Goal: Navigation & Orientation: Understand site structure

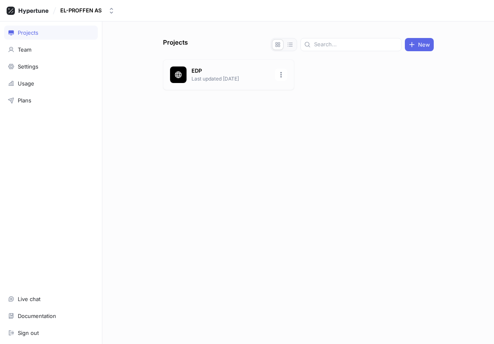
click at [216, 72] on p "EDP" at bounding box center [231, 71] width 78 height 8
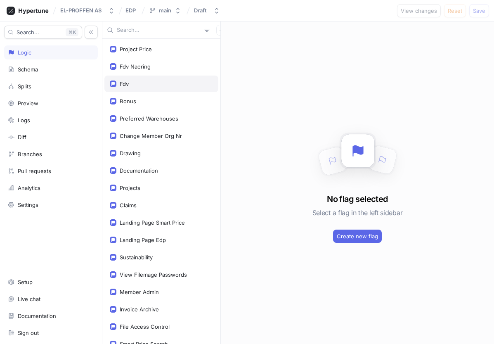
click at [128, 82] on div "Fdv" at bounding box center [124, 84] width 9 height 7
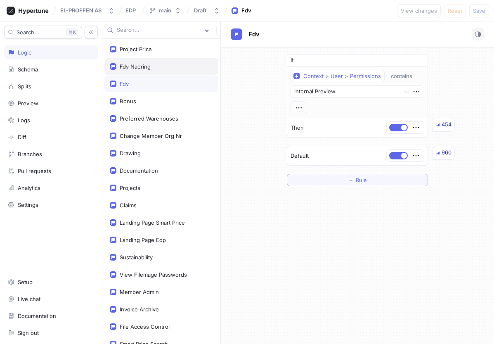
click at [156, 66] on div "Fdv Naering" at bounding box center [161, 66] width 103 height 7
click at [142, 84] on div "Fdv" at bounding box center [161, 84] width 103 height 7
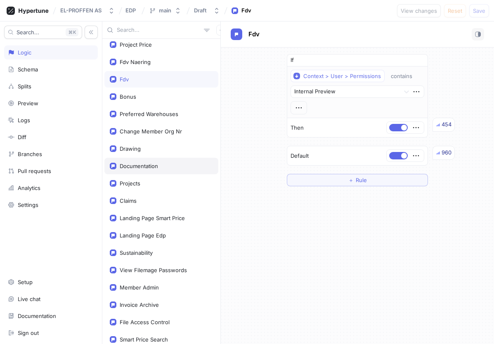
scroll to position [5, 0]
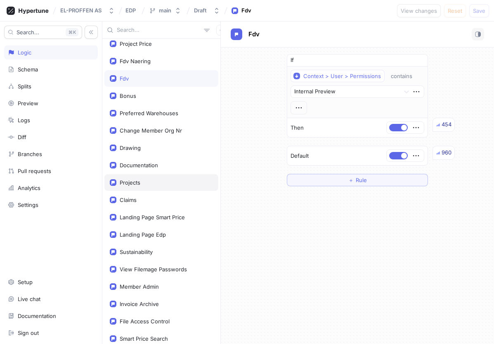
click at [150, 183] on div "Projects" at bounding box center [161, 182] width 103 height 7
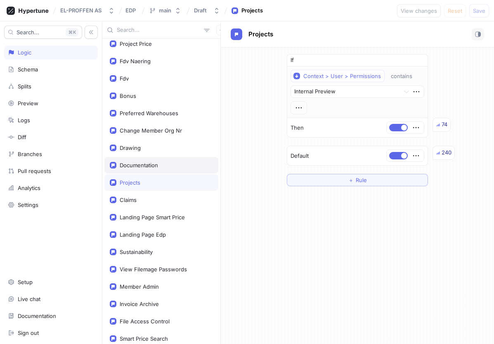
click at [159, 166] on div "Documentation" at bounding box center [161, 165] width 103 height 7
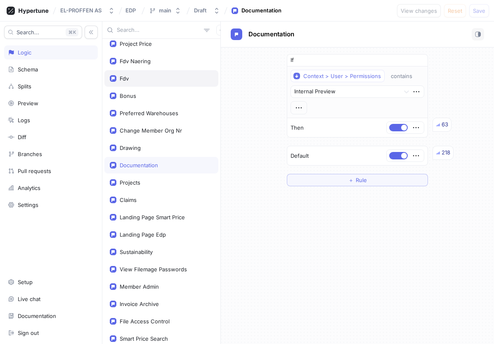
click at [152, 77] on div "Fdv" at bounding box center [161, 78] width 103 height 7
